Goal: Information Seeking & Learning: Find specific fact

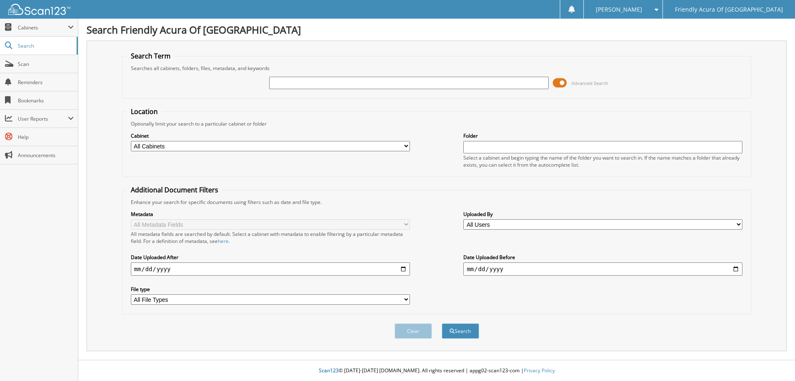
click at [279, 84] on input "text" at bounding box center [408, 83] width 279 height 12
type input "maiolatesi"
click at [442, 323] on button "Search" at bounding box center [460, 330] width 37 height 15
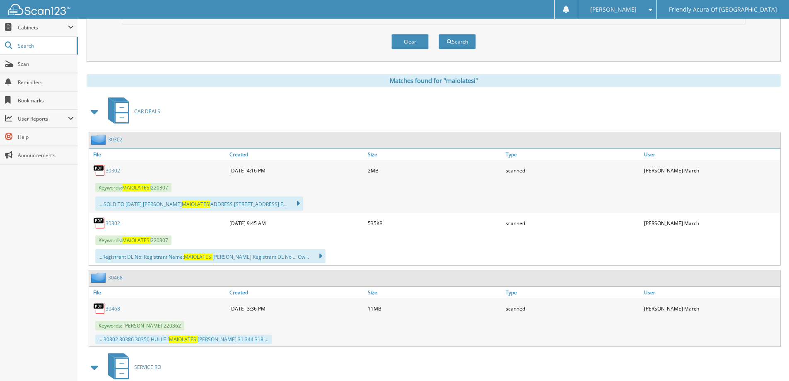
scroll to position [290, 0]
click at [113, 169] on link "30302" at bounding box center [113, 169] width 14 height 7
click at [108, 169] on link "30302" at bounding box center [113, 169] width 14 height 7
